Goal: Check status: Check status

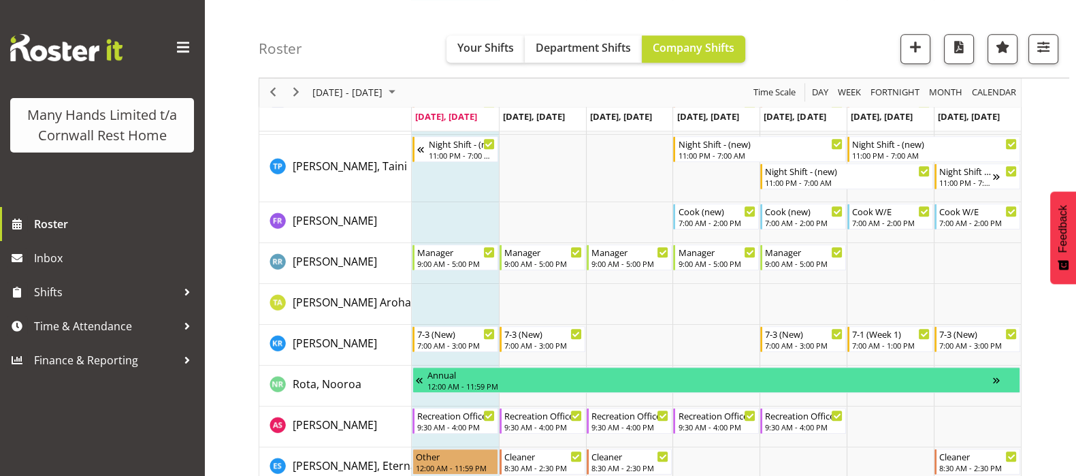
scroll to position [765, 0]
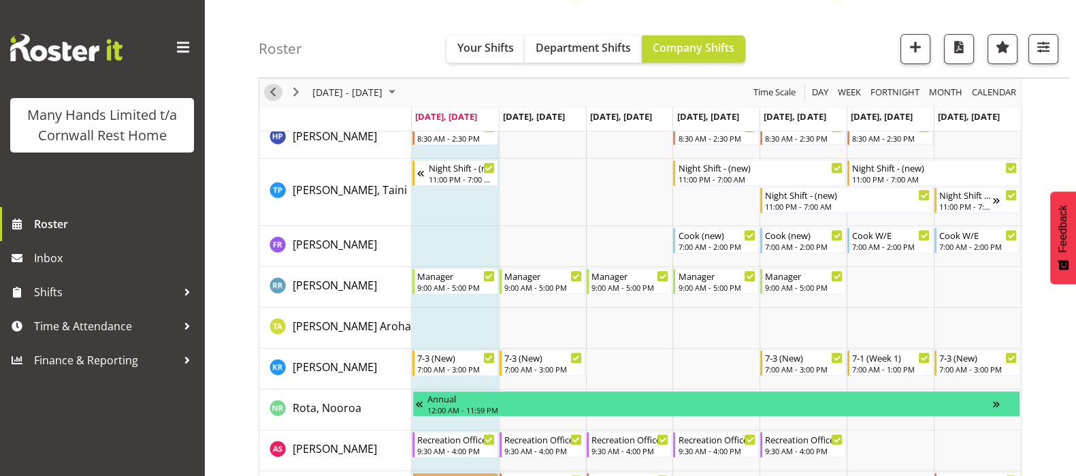
click at [271, 93] on span "Previous" at bounding box center [273, 92] width 16 height 17
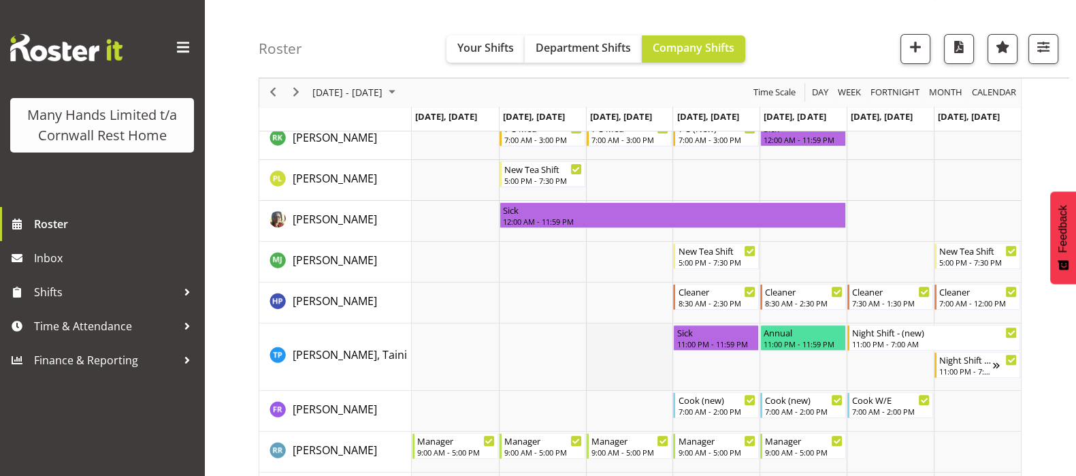
scroll to position [652, 0]
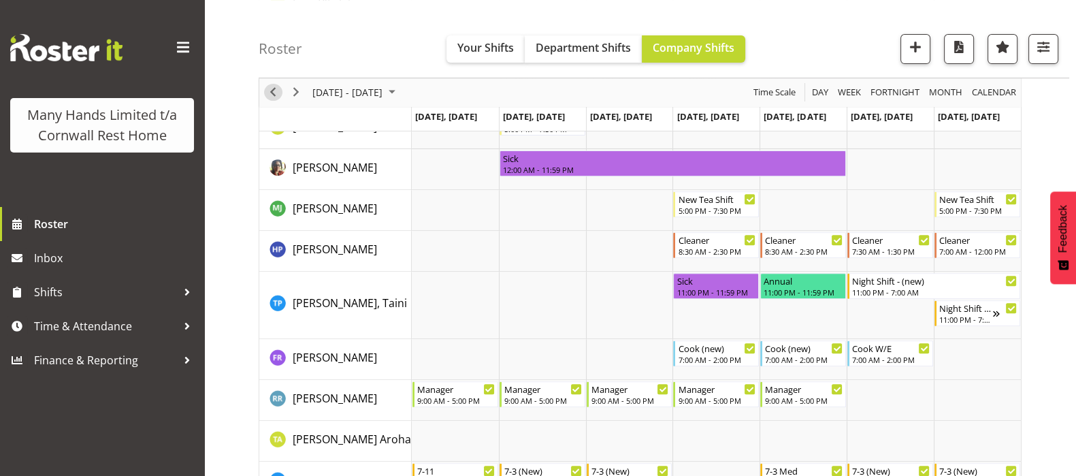
click at [272, 86] on span "Previous" at bounding box center [273, 92] width 16 height 17
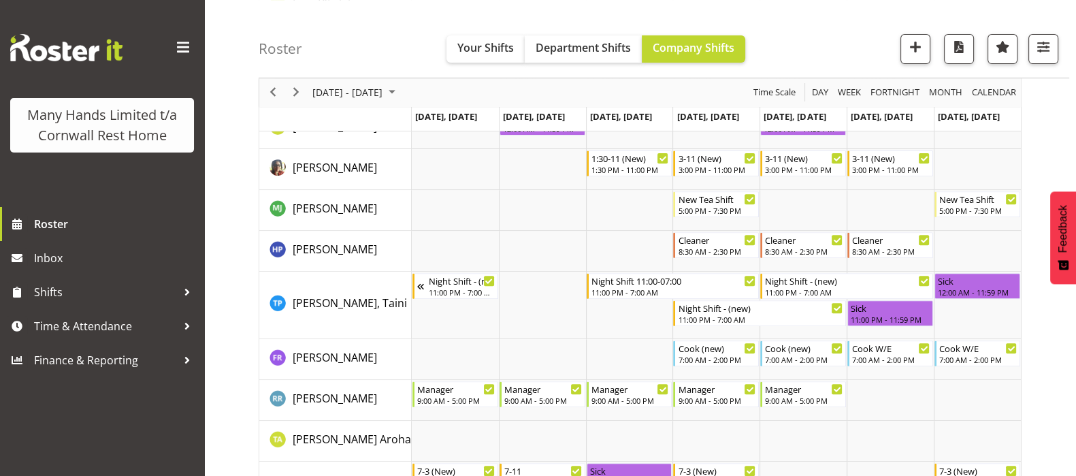
scroll to position [731, 0]
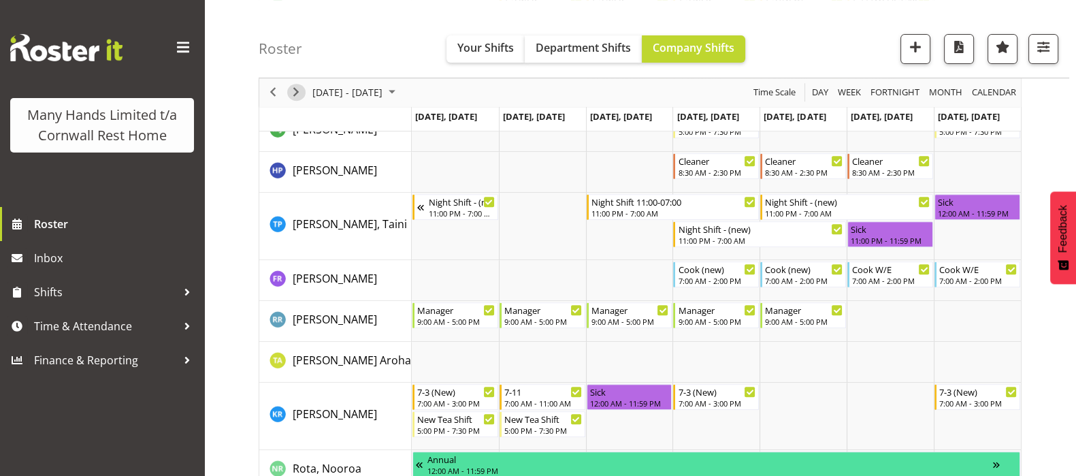
click at [299, 90] on span "Next" at bounding box center [296, 92] width 16 height 17
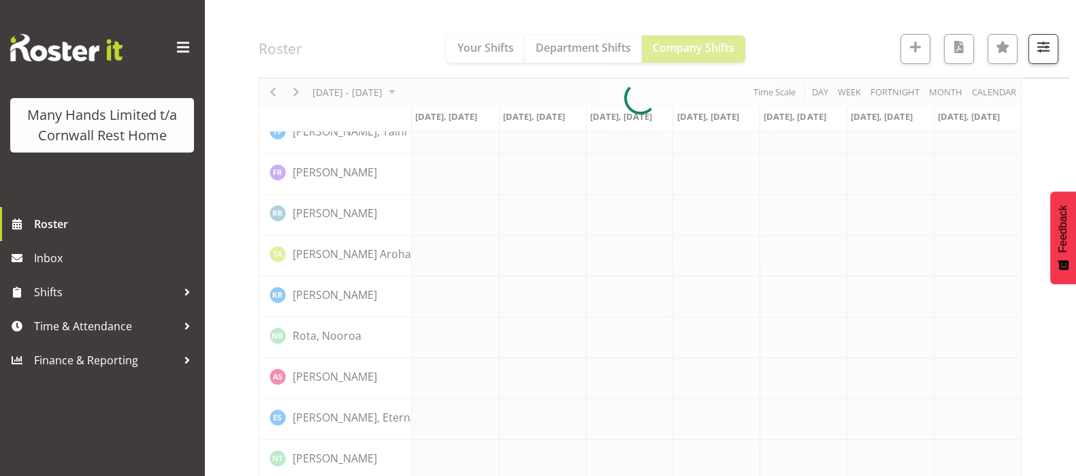
scroll to position [811, 0]
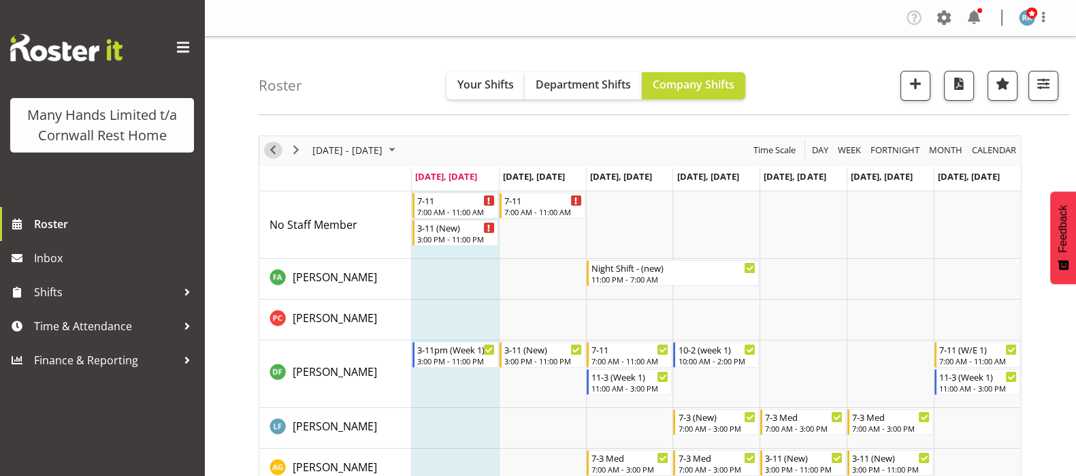
click at [273, 151] on span "Previous" at bounding box center [273, 149] width 16 height 17
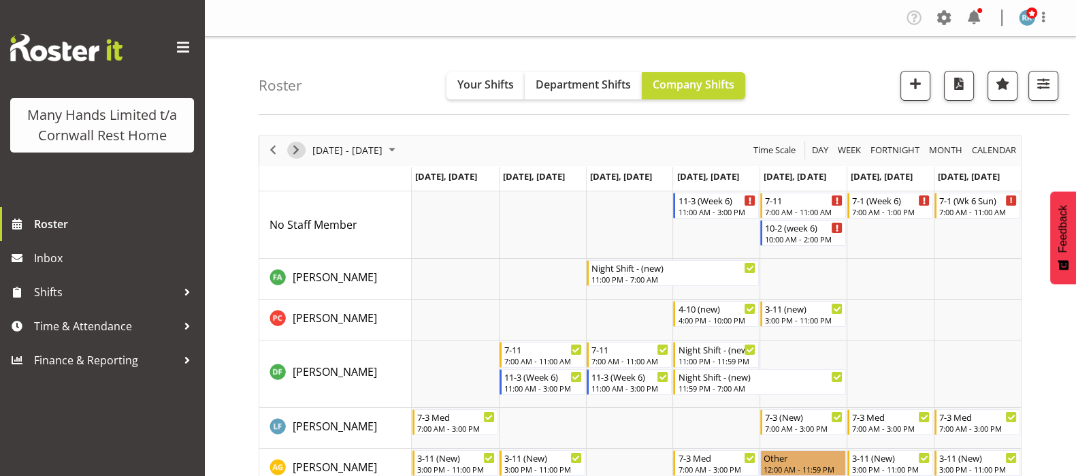
click at [293, 151] on span "Next" at bounding box center [296, 149] width 16 height 17
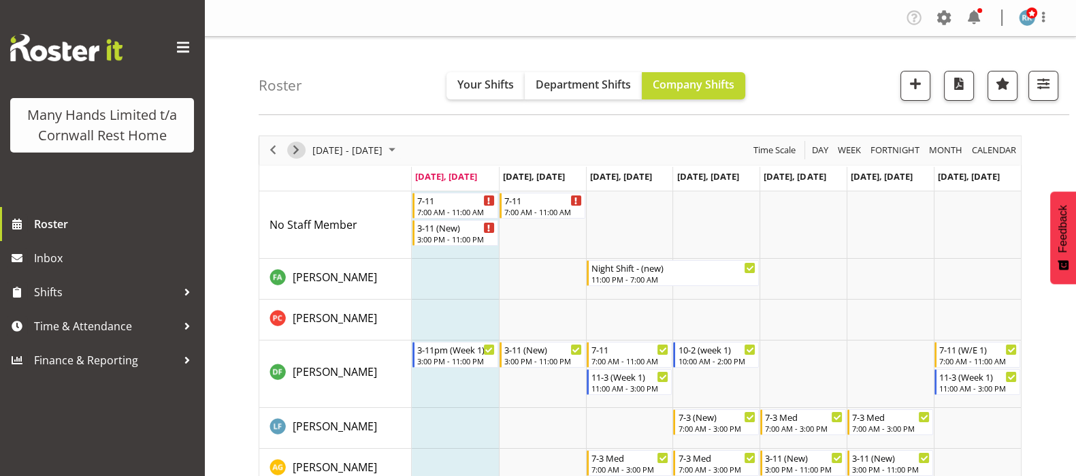
click at [295, 144] on span "Next" at bounding box center [296, 149] width 16 height 17
